Goal: Find specific page/section: Find specific page/section

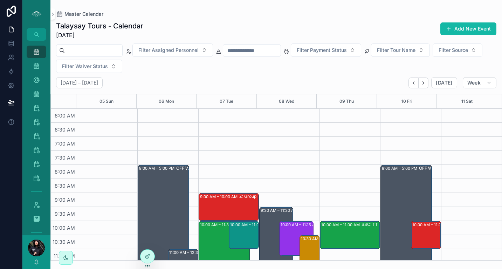
scroll to position [82, 0]
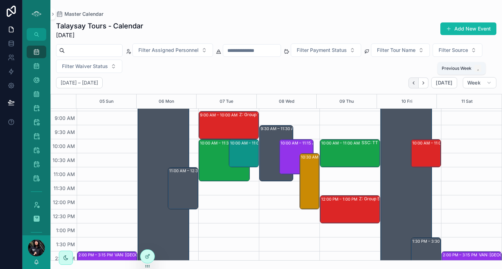
click at [413, 84] on icon "Back" at bounding box center [413, 82] width 5 height 5
